Goal: Task Accomplishment & Management: Complete application form

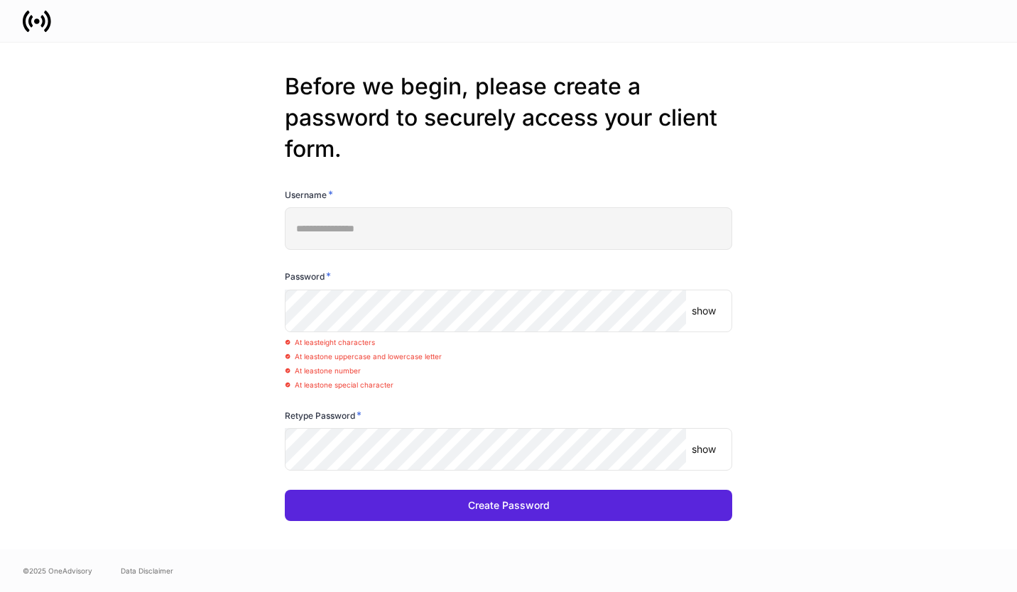
click at [180, 266] on div "**********" at bounding box center [509, 296] width 762 height 507
click at [210, 303] on div "**********" at bounding box center [509, 296] width 762 height 507
